Goal: Use online tool/utility: Utilize a website feature to perform a specific function

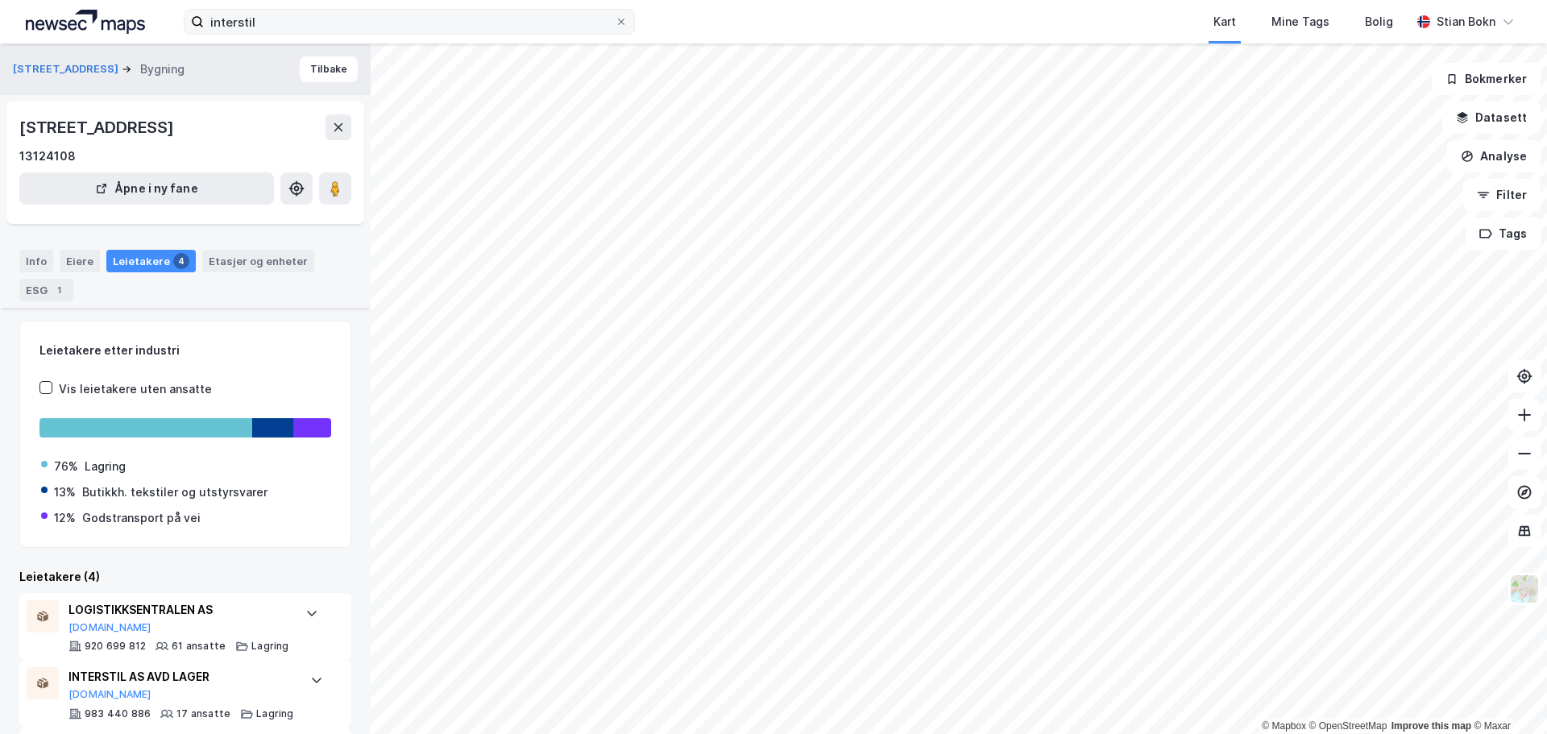
scroll to position [188, 0]
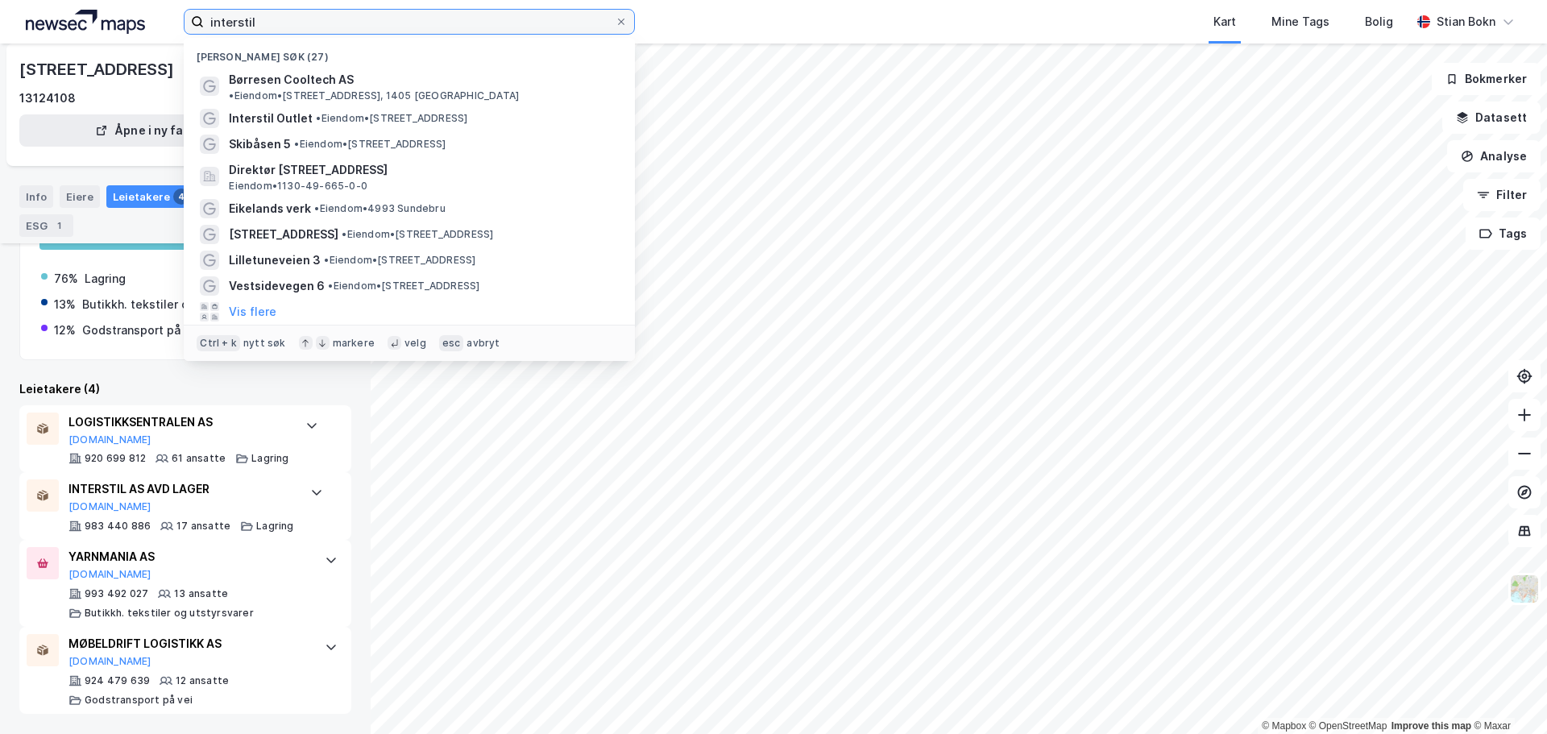
click at [481, 23] on input "interstil" at bounding box center [409, 22] width 411 height 24
paste input "[STREET_ADDRESS]"
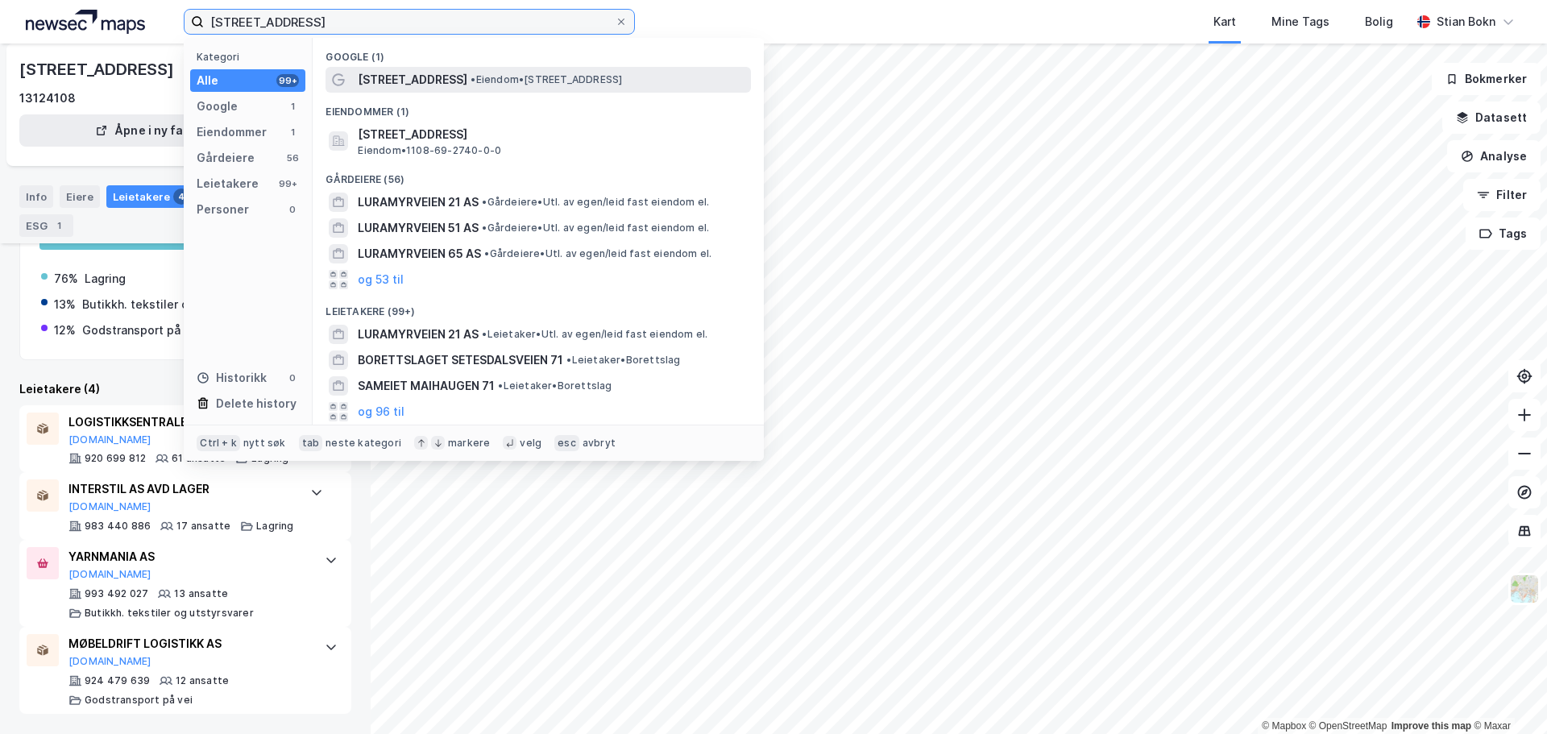
type input "[STREET_ADDRESS]"
click at [545, 80] on span "• Eiendom • [STREET_ADDRESS]" at bounding box center [547, 79] width 152 height 13
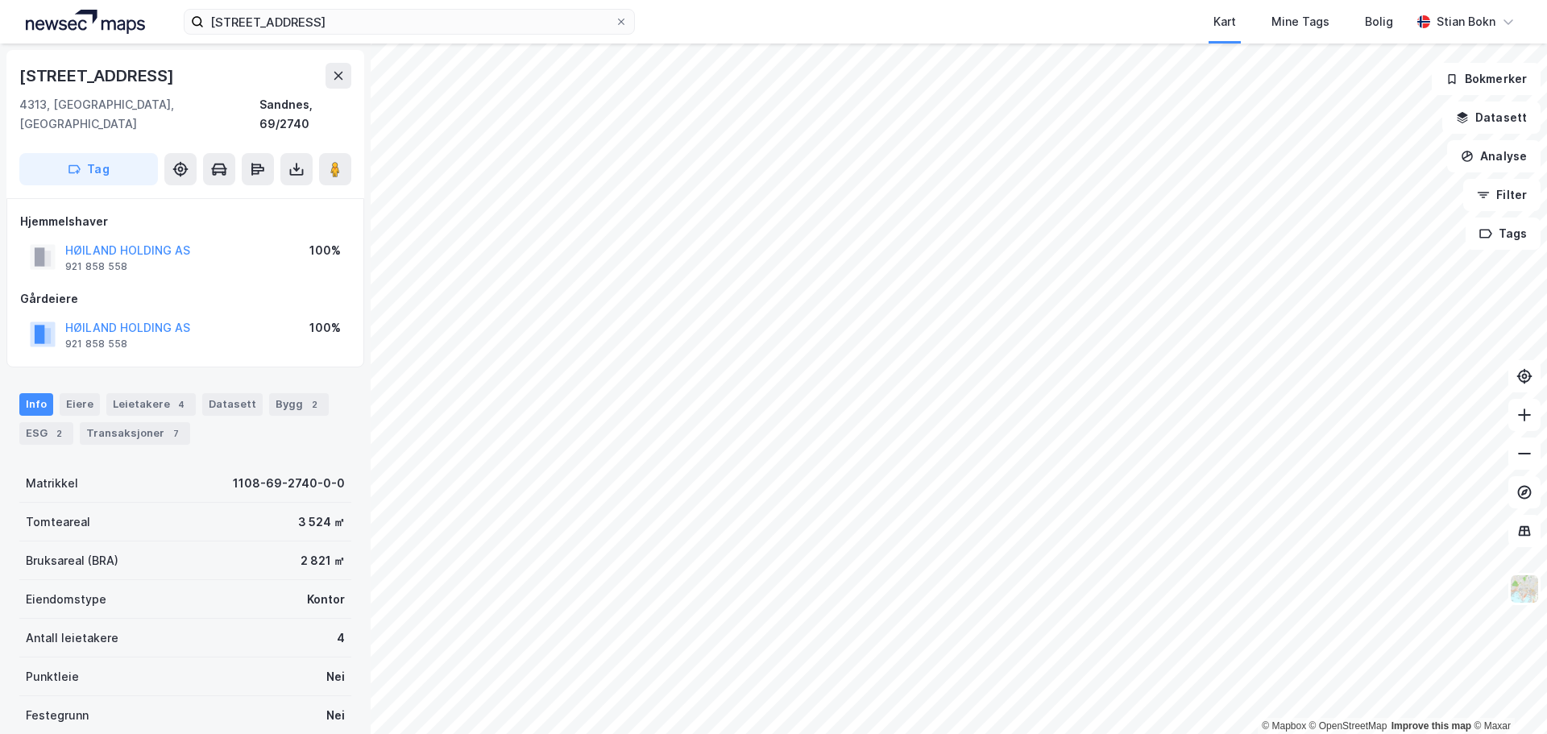
scroll to position [143, 0]
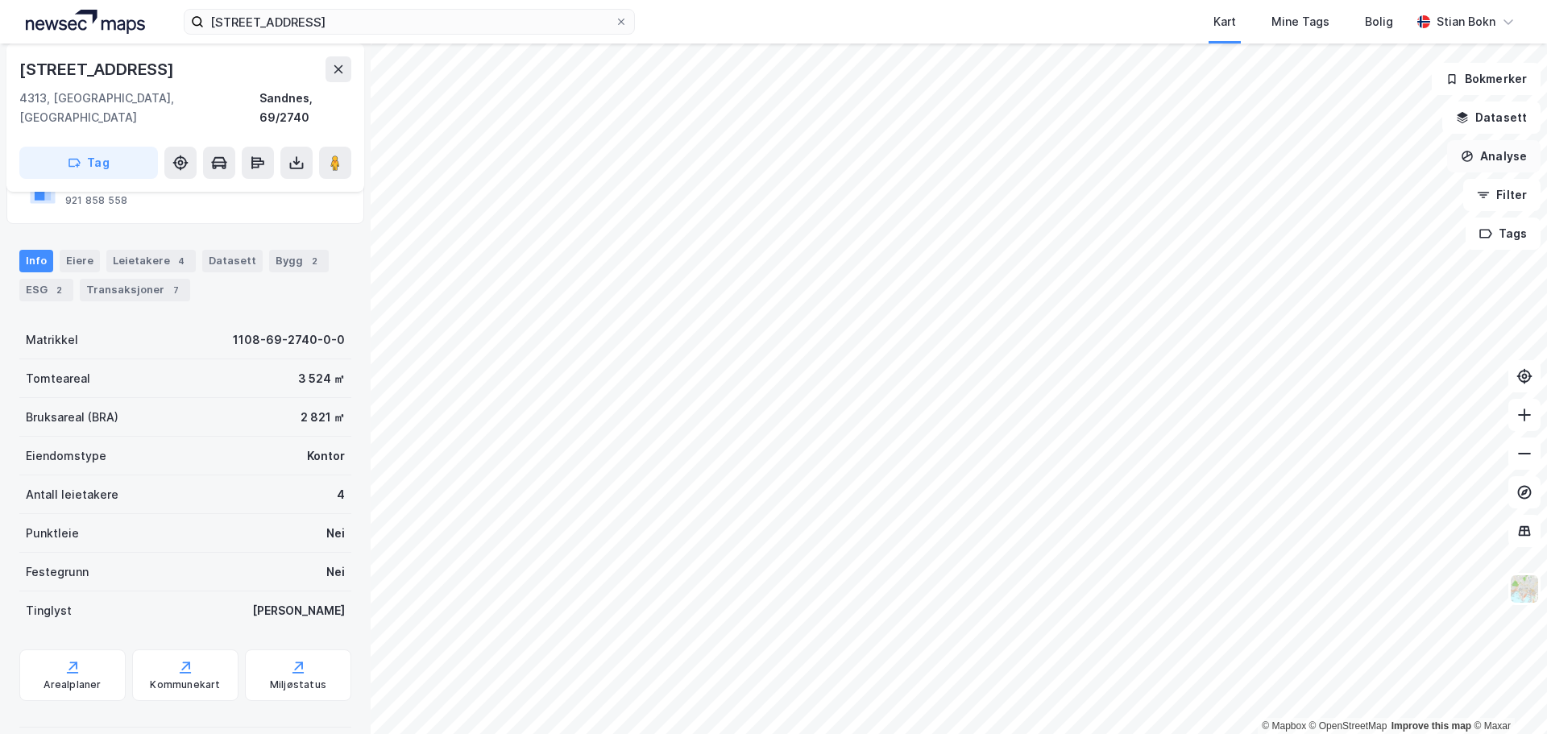
click at [1497, 156] on button "Analyse" at bounding box center [1493, 156] width 93 height 32
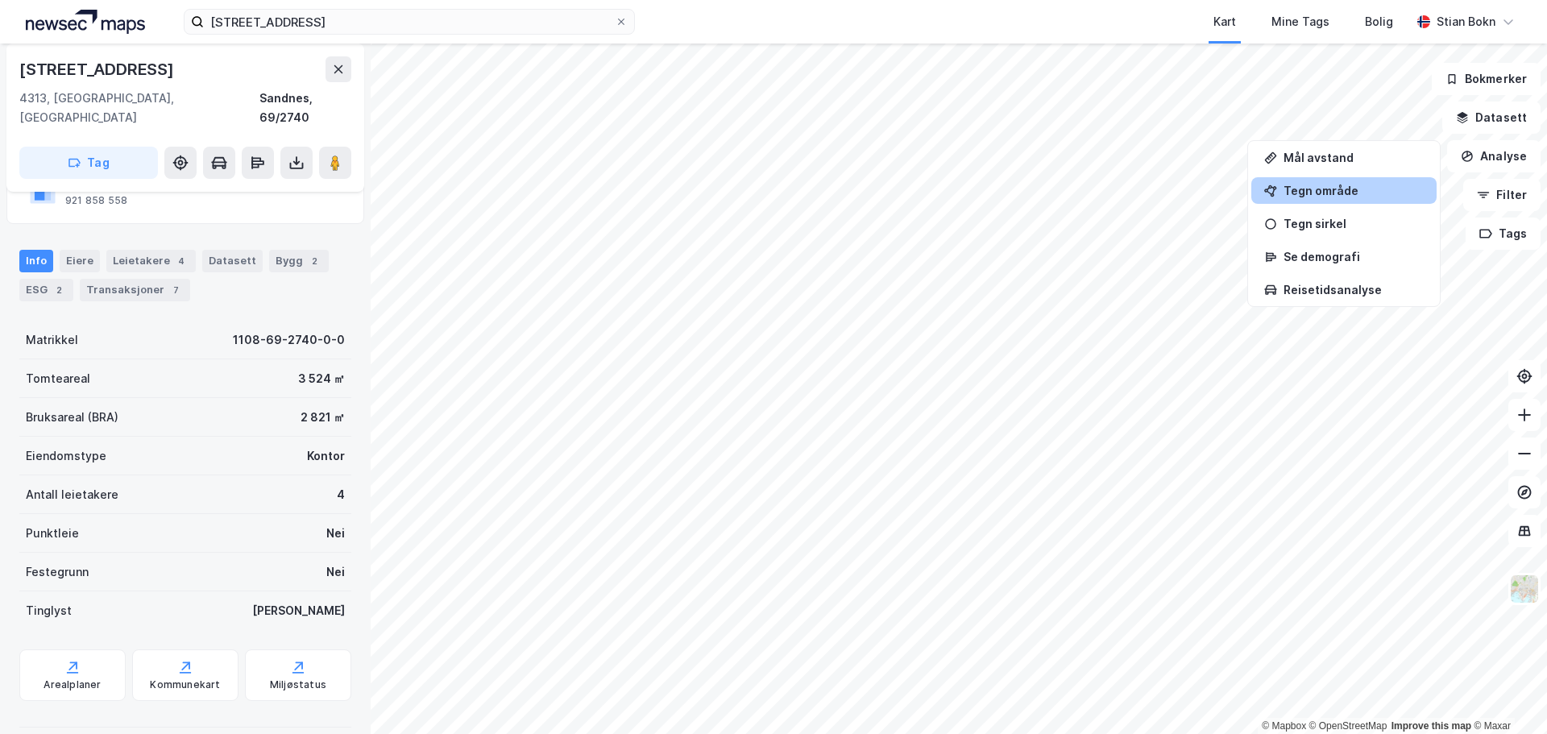
click at [1325, 192] on div "Tegn område" at bounding box center [1354, 191] width 140 height 14
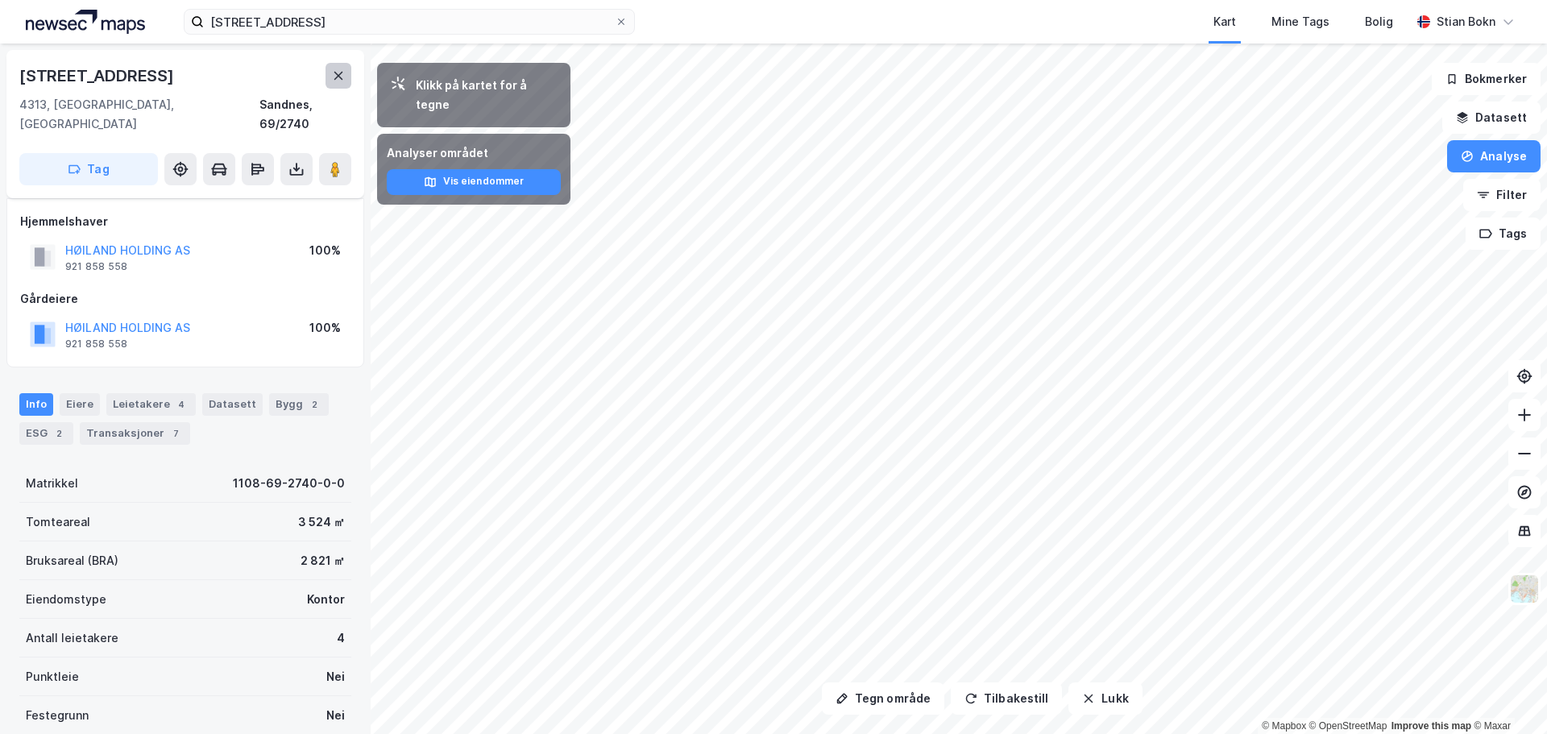
click at [333, 69] on icon at bounding box center [338, 75] width 13 height 13
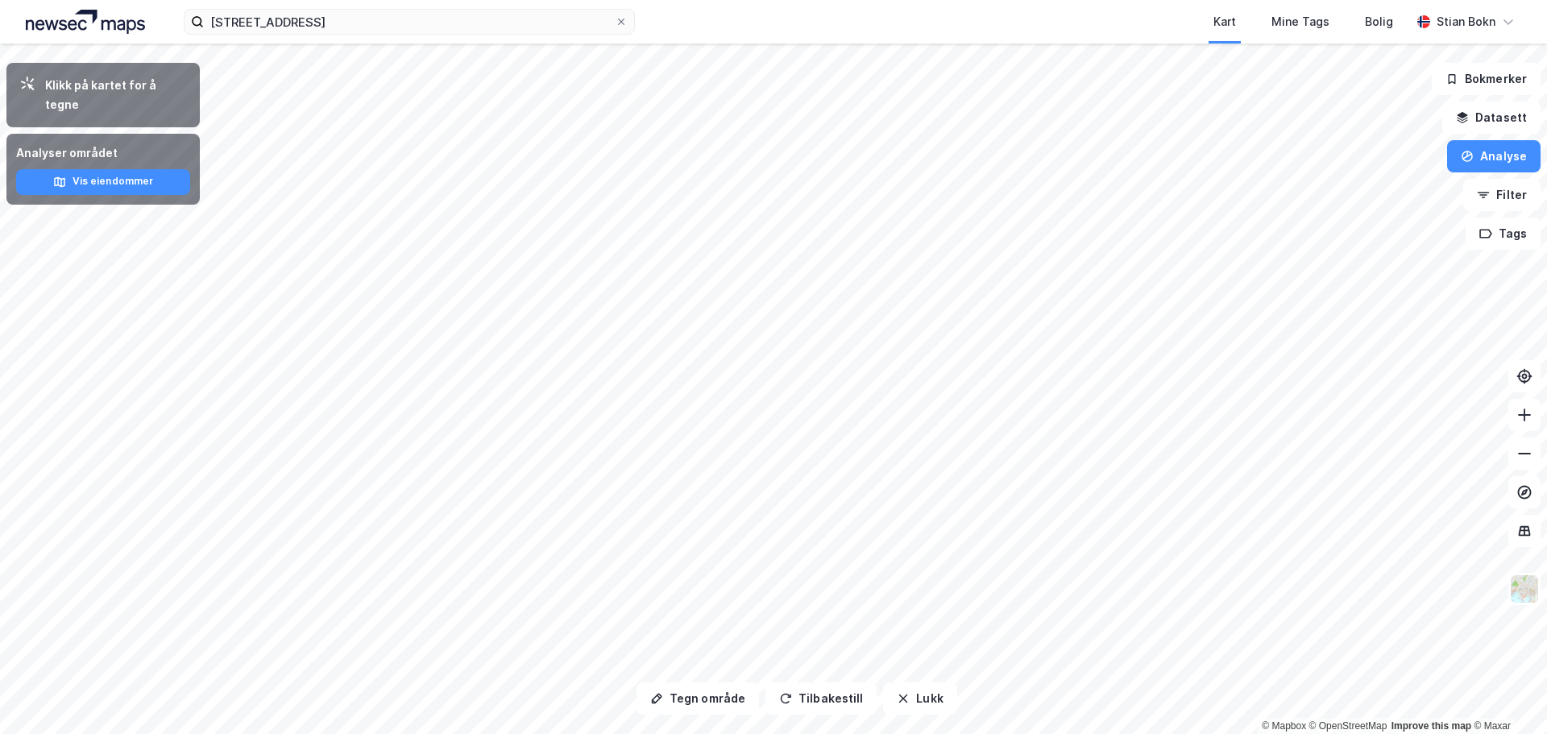
click at [58, 95] on div "Klikk på kartet for å tegne" at bounding box center [102, 95] width 193 height 64
click at [1512, 144] on button "Analyse" at bounding box center [1493, 156] width 93 height 32
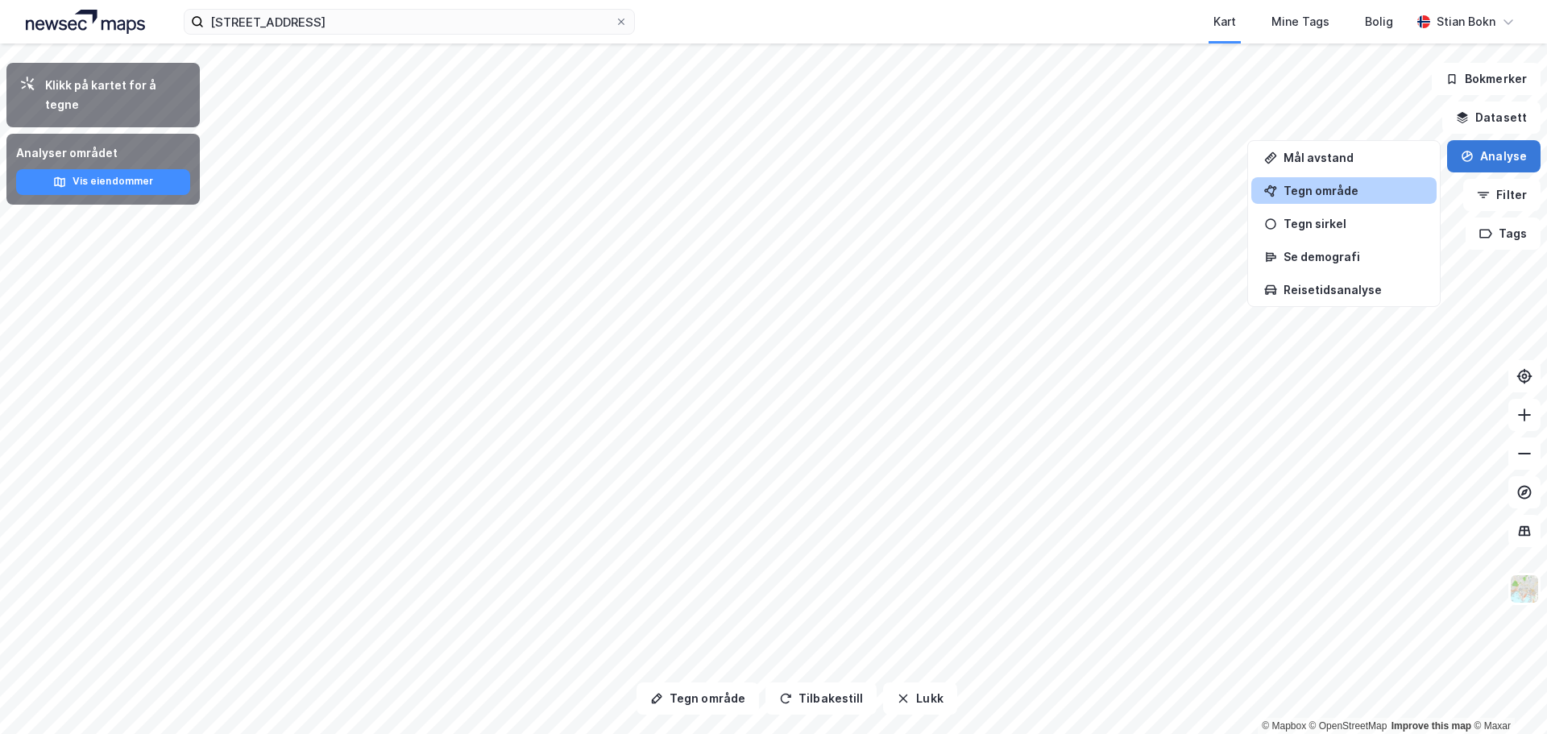
click at [1494, 156] on button "Analyse" at bounding box center [1493, 156] width 93 height 32
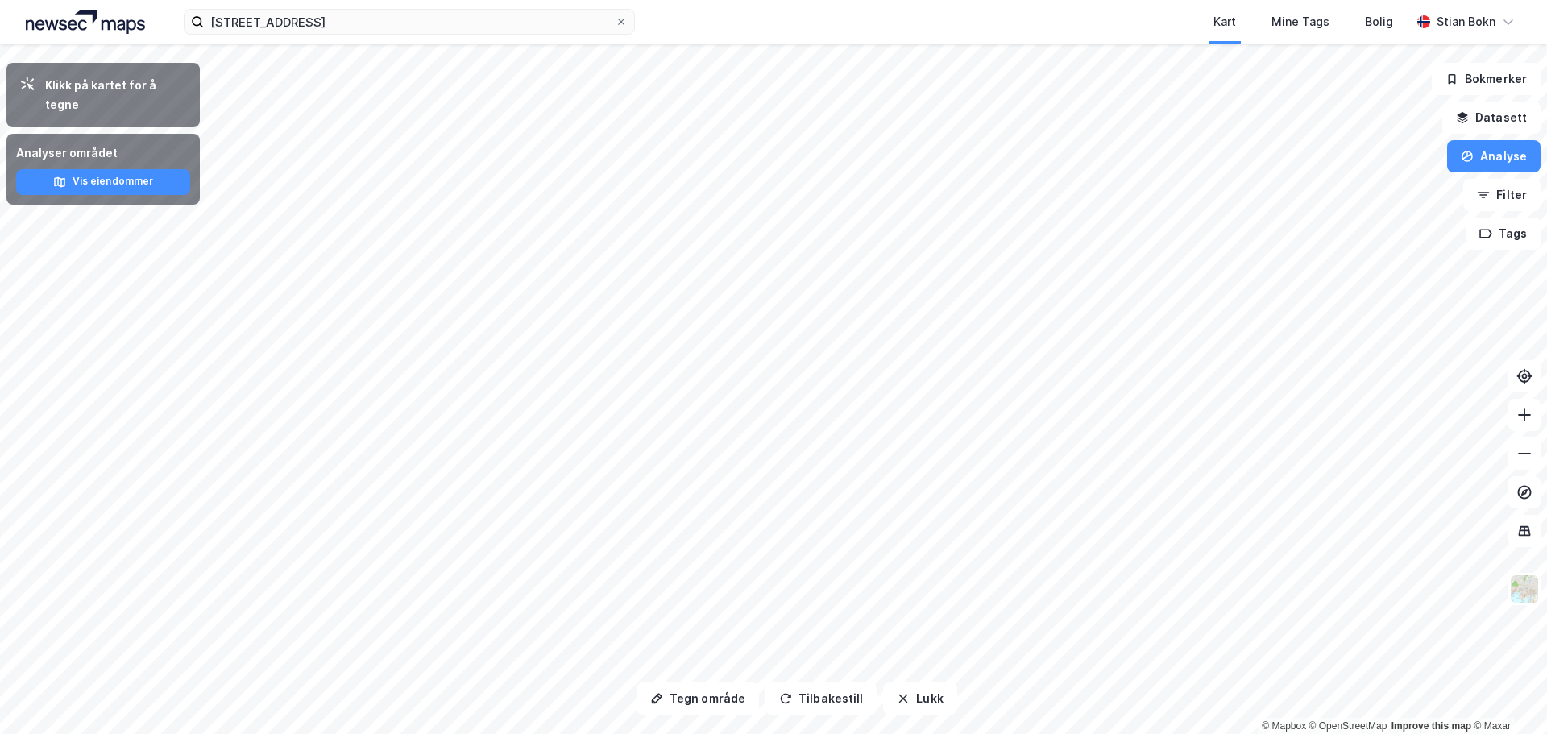
click at [146, 86] on div "Klikk på kartet for å tegne" at bounding box center [116, 95] width 142 height 39
click at [25, 87] on icon at bounding box center [28, 84] width 14 height 14
